Goal: Information Seeking & Learning: Understand process/instructions

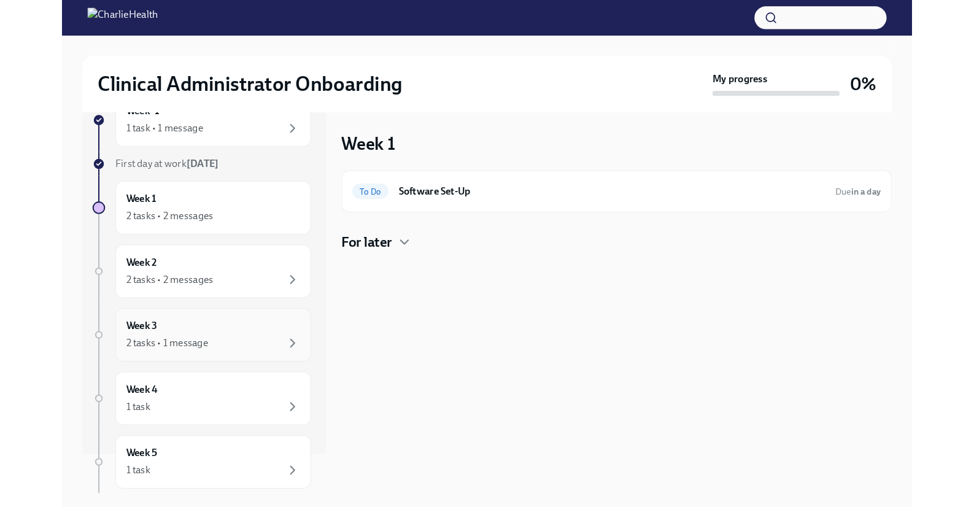
scroll to position [114, 0]
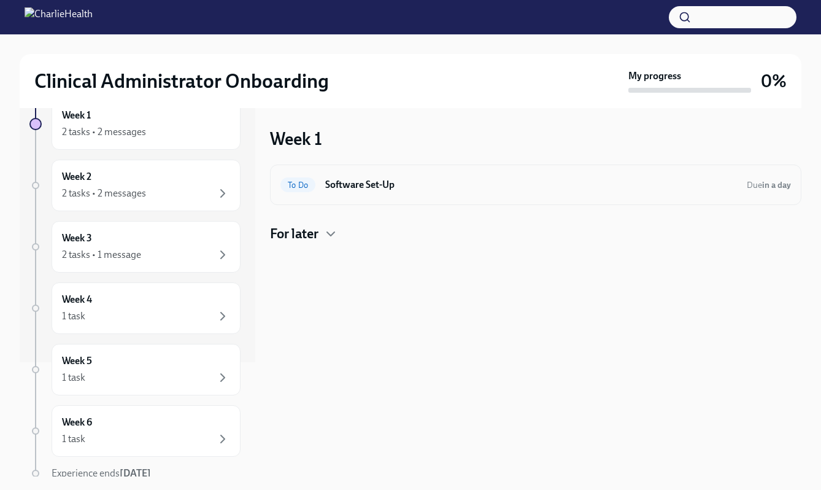
click at [366, 186] on h6 "Software Set-Up" at bounding box center [531, 184] width 412 height 13
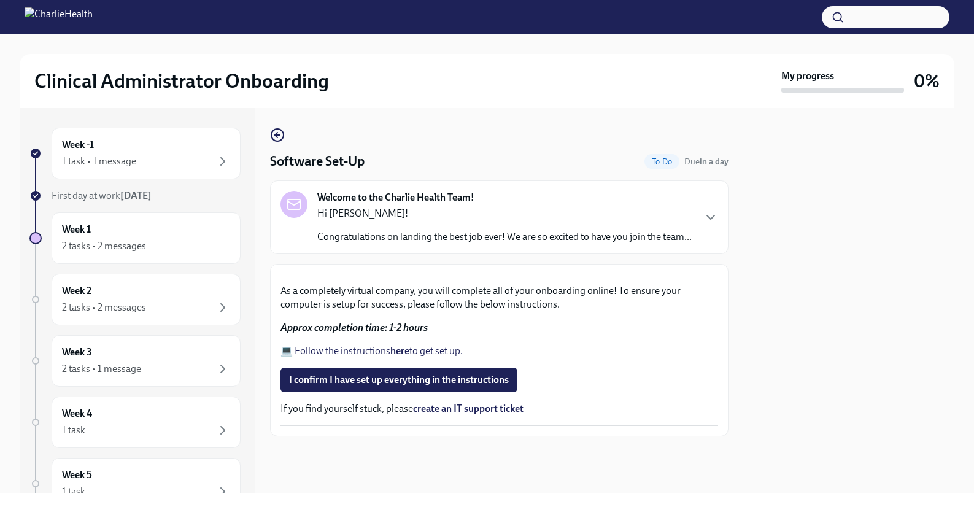
scroll to position [281, 0]
click at [402, 356] on strong "here" at bounding box center [399, 351] width 19 height 12
click at [703, 225] on icon "button" at bounding box center [710, 217] width 15 height 15
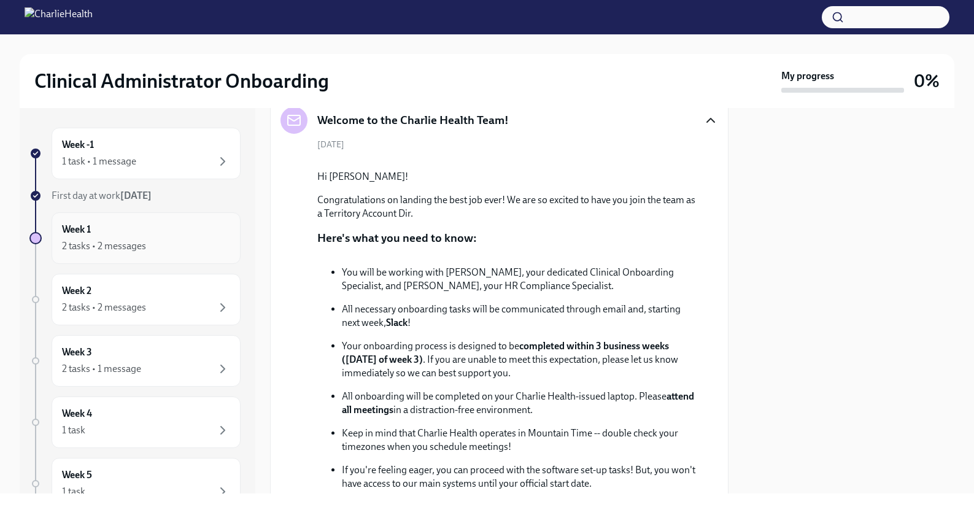
click at [152, 221] on div "Week 1 2 tasks • 2 messages" at bounding box center [146, 238] width 189 height 52
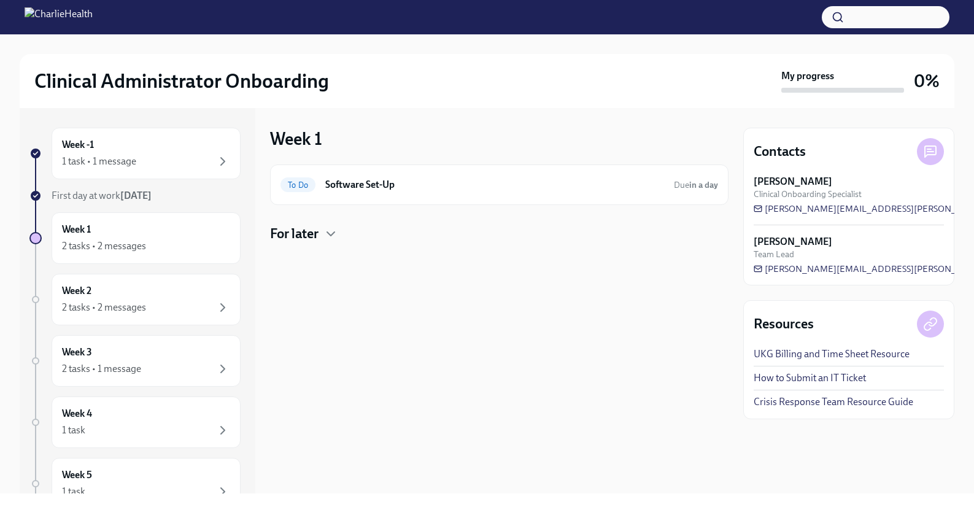
click at [318, 237] on h4 "For later" at bounding box center [294, 234] width 48 height 18
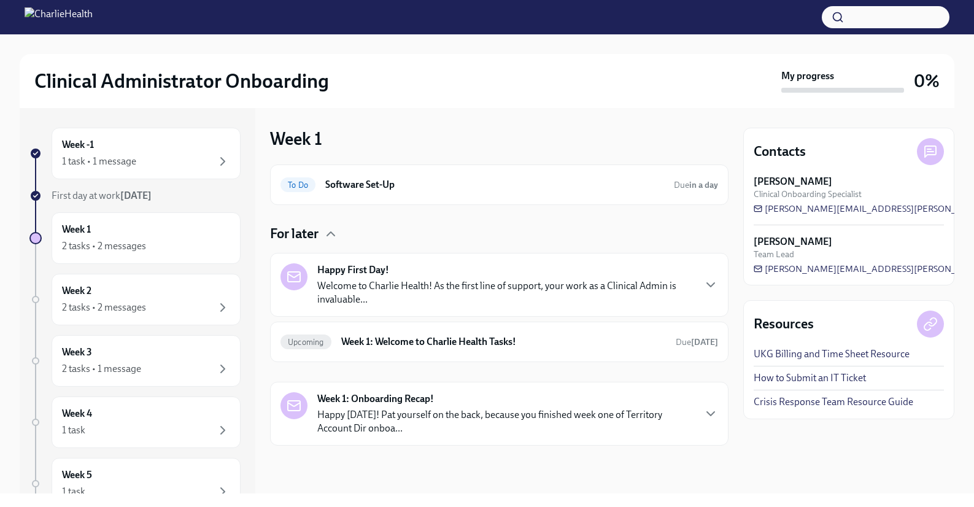
click at [375, 299] on p "Welcome to Charlie Health! As the first line of support, your work as a Clinica…" at bounding box center [505, 292] width 376 height 27
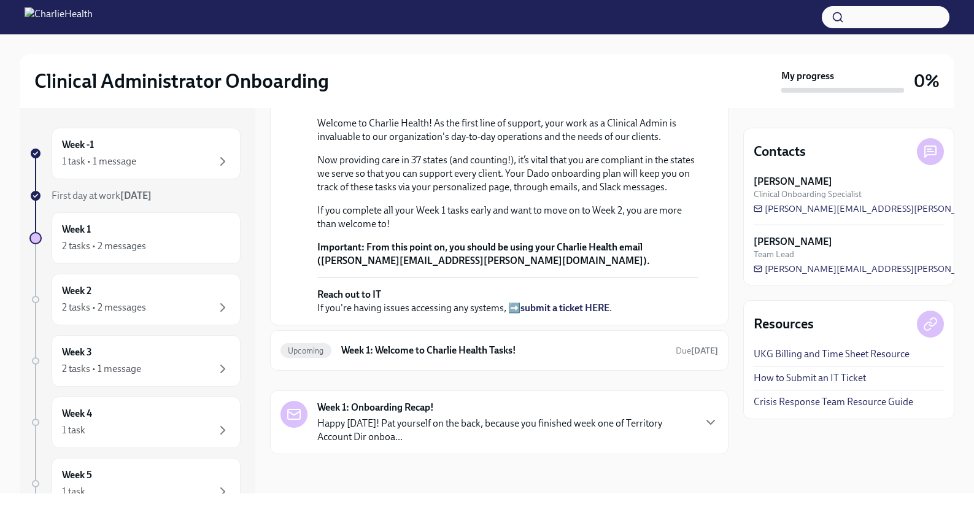
scroll to position [409, 0]
click at [462, 347] on h6 "Week 1: Welcome to Charlie Health Tasks!" at bounding box center [503, 350] width 325 height 13
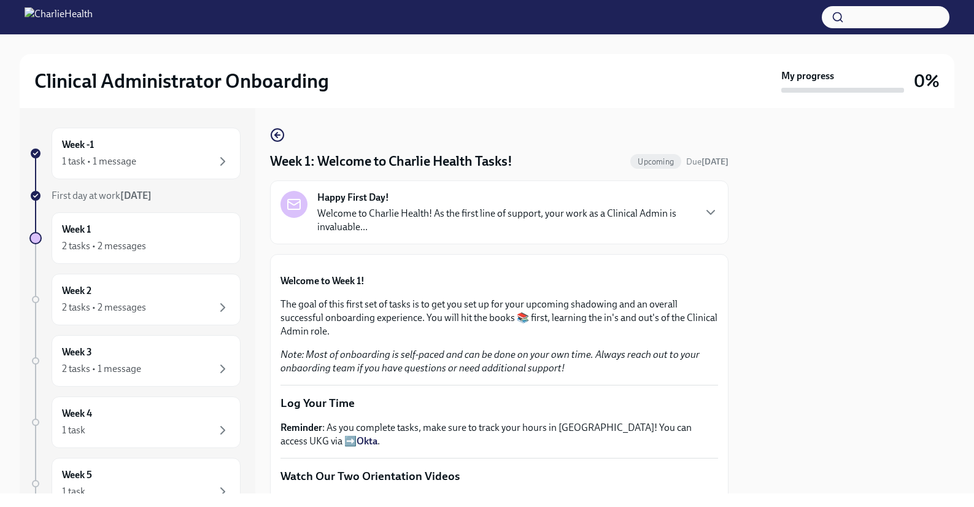
click at [437, 215] on p "Welcome to Charlie Health! As the first line of support, your work as a Clinica…" at bounding box center [505, 220] width 376 height 27
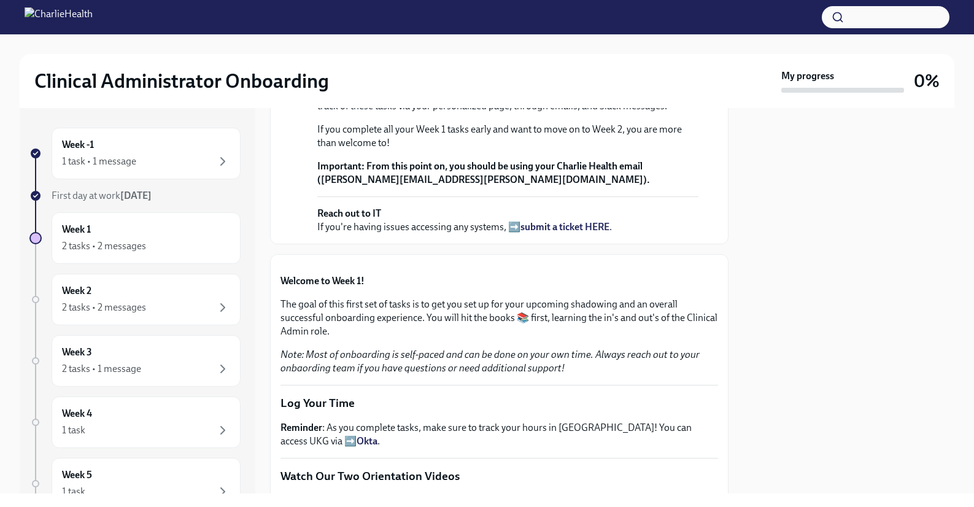
scroll to position [221, 0]
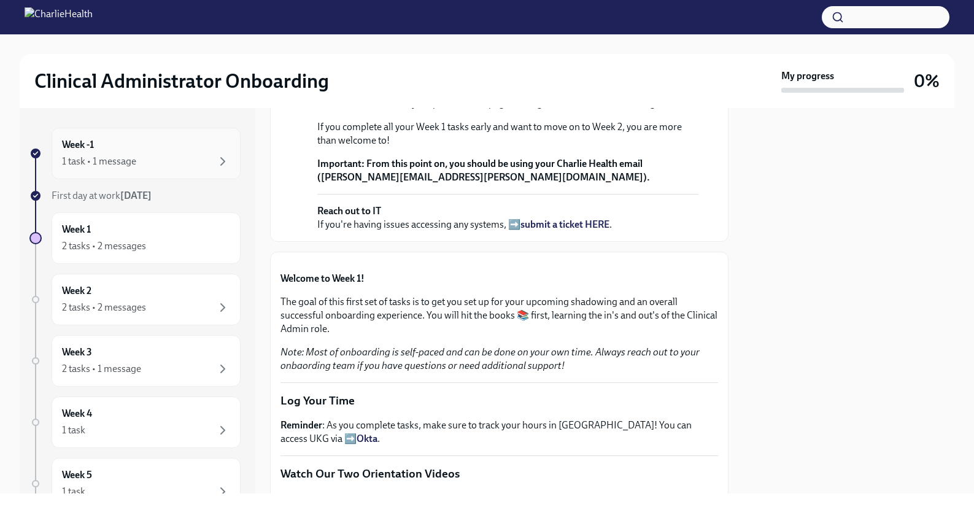
click at [129, 148] on div "Week -1 1 task • 1 message" at bounding box center [146, 153] width 168 height 31
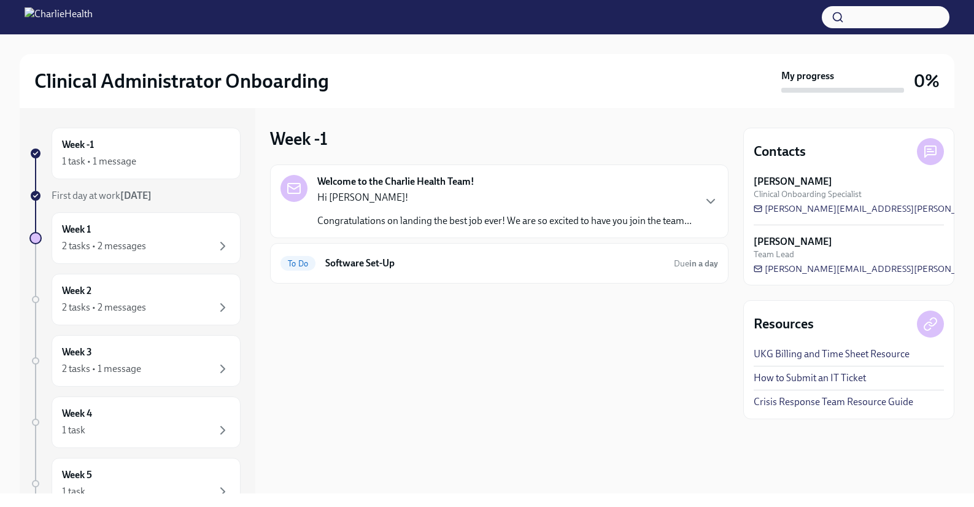
click at [829, 355] on link "UKG Billing and Time Sheet Resource" at bounding box center [831, 353] width 156 height 13
click at [454, 227] on p "Congratulations on landing the best job ever! We are so excited to have you joi…" at bounding box center [504, 220] width 374 height 13
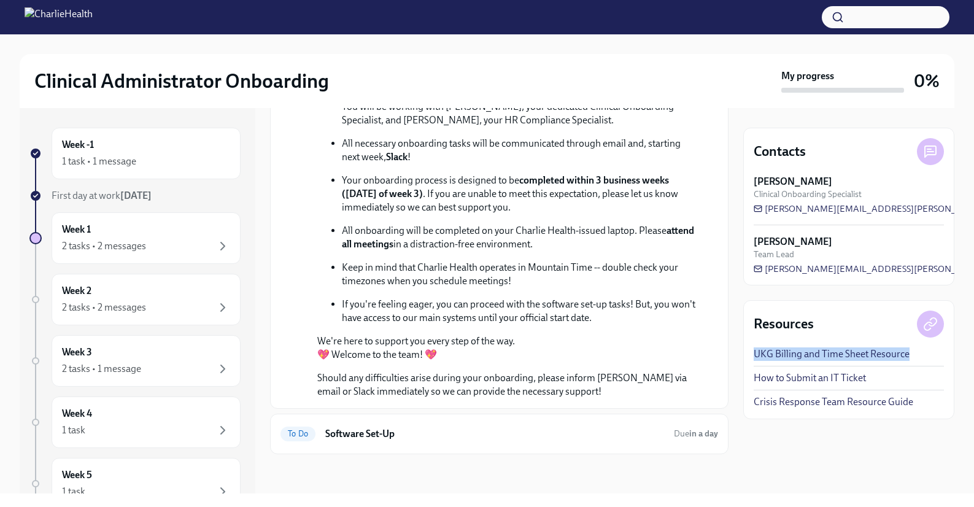
scroll to position [296, 0]
